Goal: Navigation & Orientation: Understand site structure

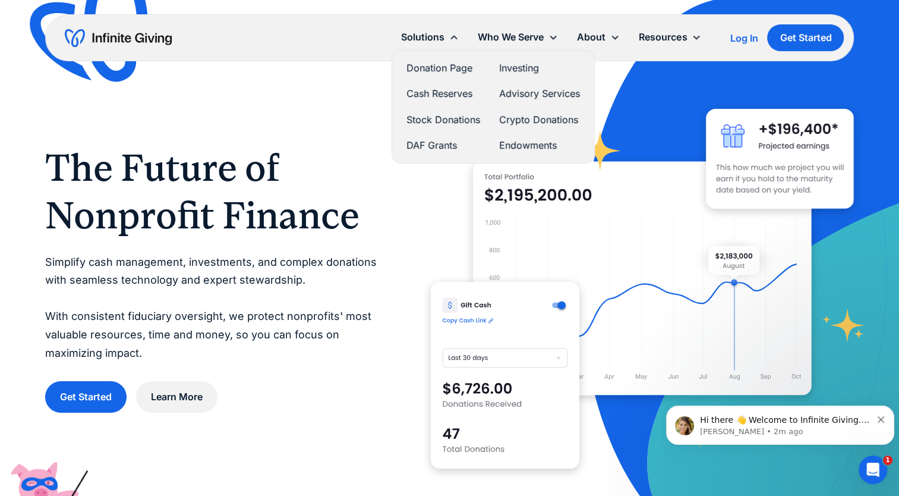
click at [445, 122] on link "Stock Donations" at bounding box center [444, 120] width 74 height 16
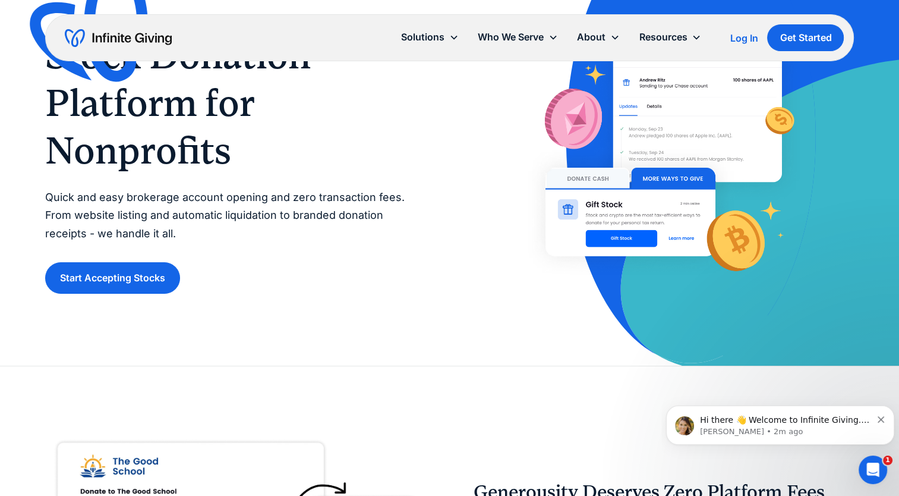
scroll to position [30, 0]
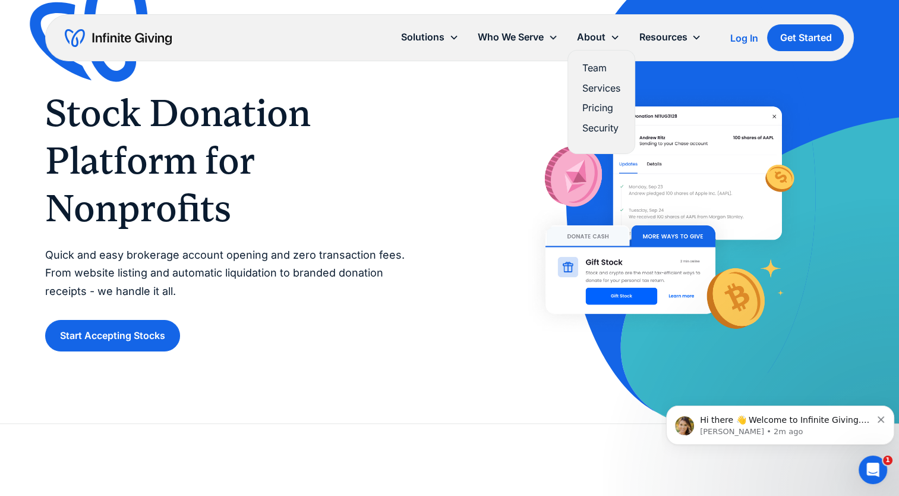
click at [587, 65] on link "Team" at bounding box center [602, 68] width 38 height 16
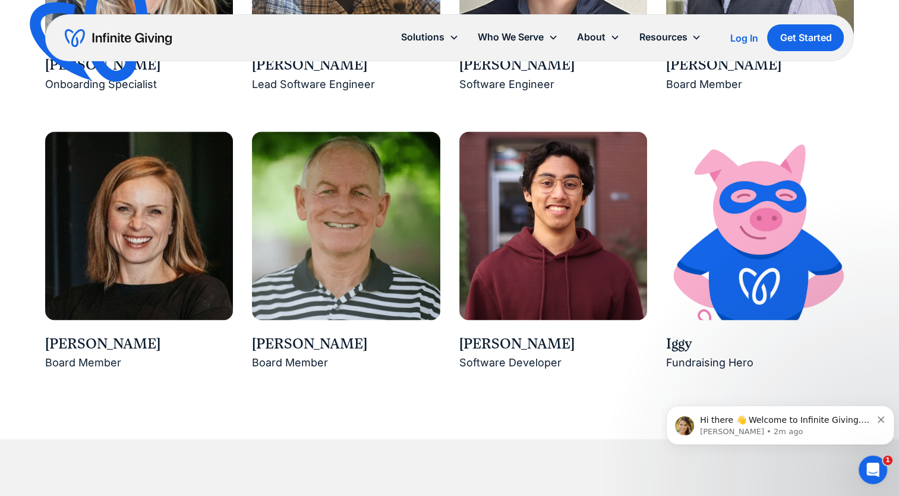
scroll to position [1786, 0]
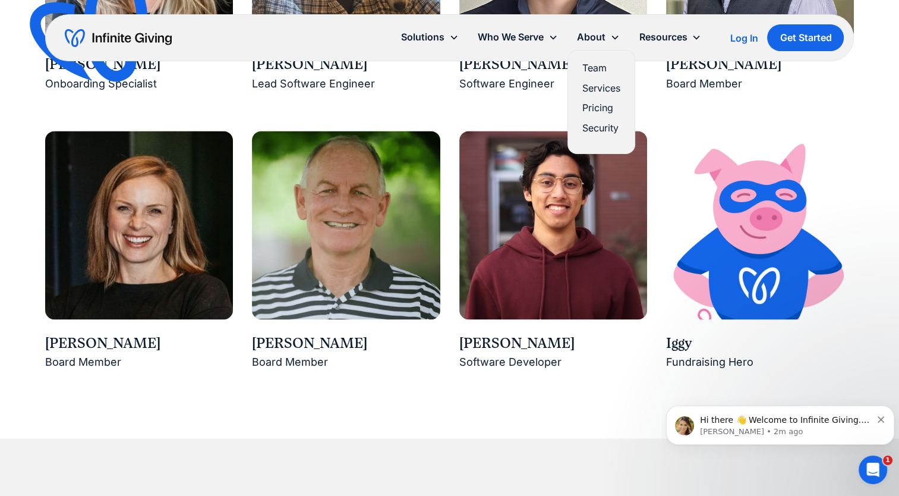
click at [599, 112] on link "Pricing" at bounding box center [602, 108] width 38 height 16
